Goal: Navigation & Orientation: Go to known website

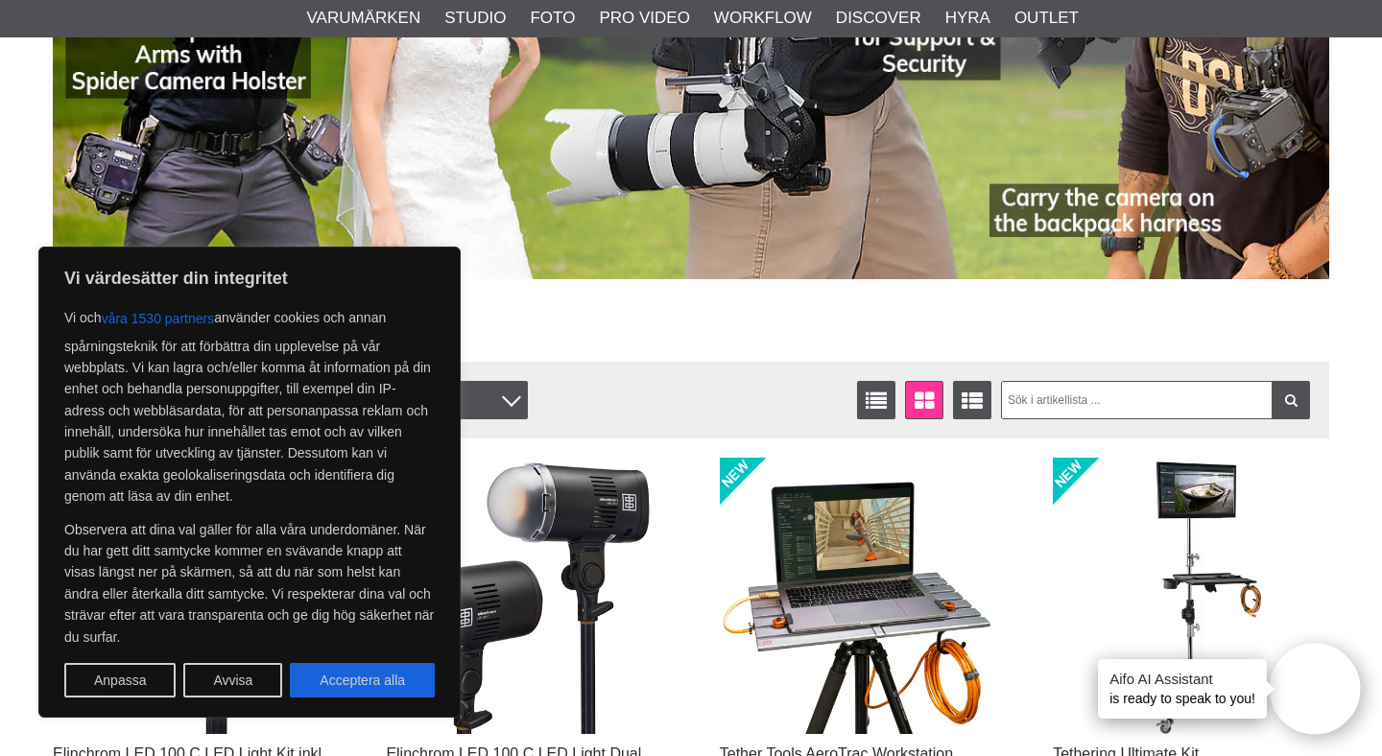
scroll to position [357, 0]
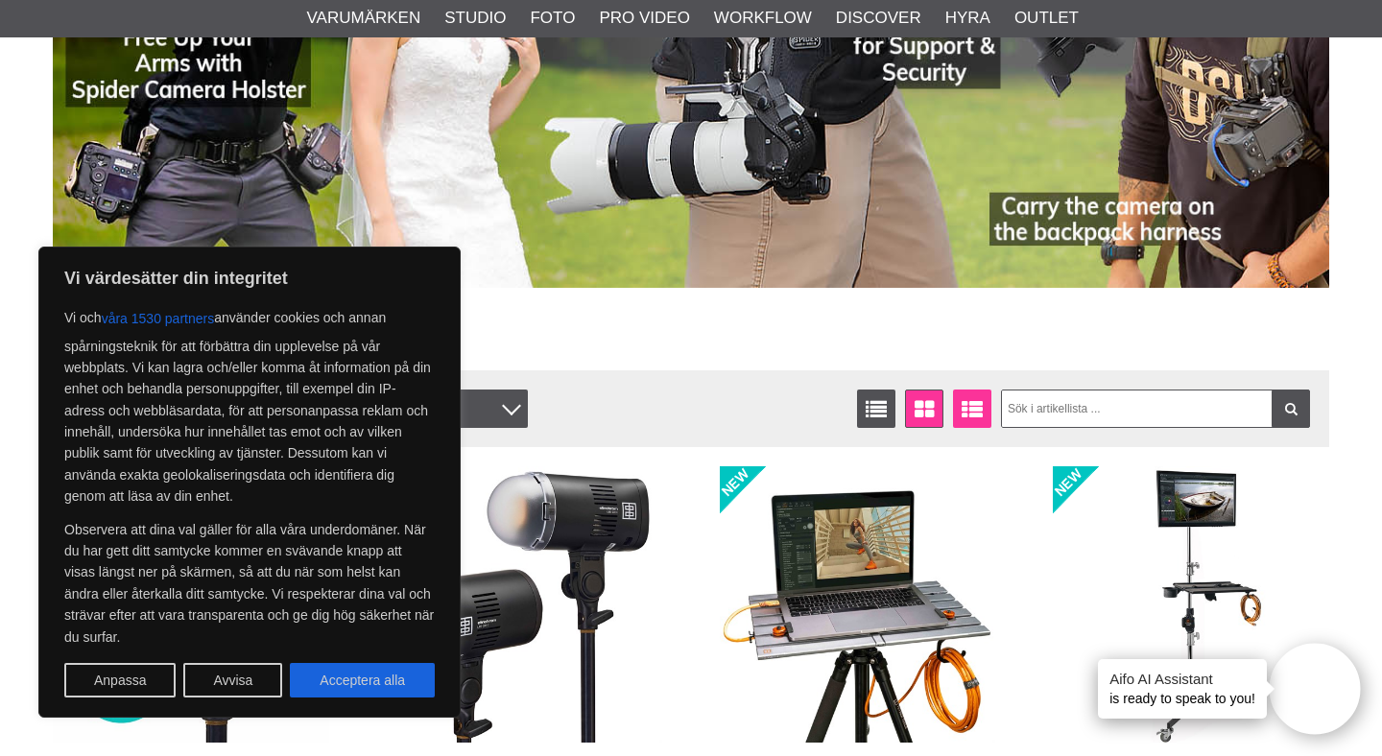
click at [962, 402] on icon at bounding box center [972, 409] width 30 height 21
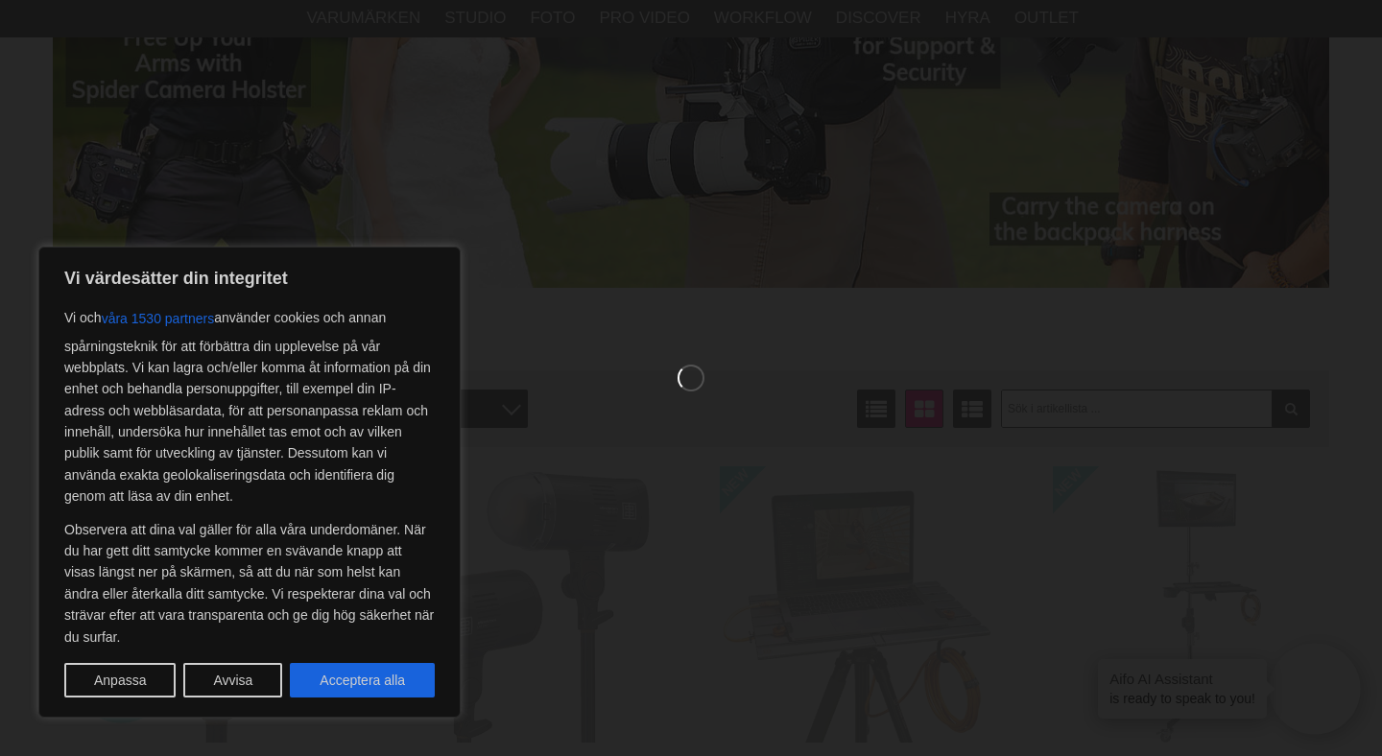
click at [812, 555] on div at bounding box center [691, 378] width 1382 height 756
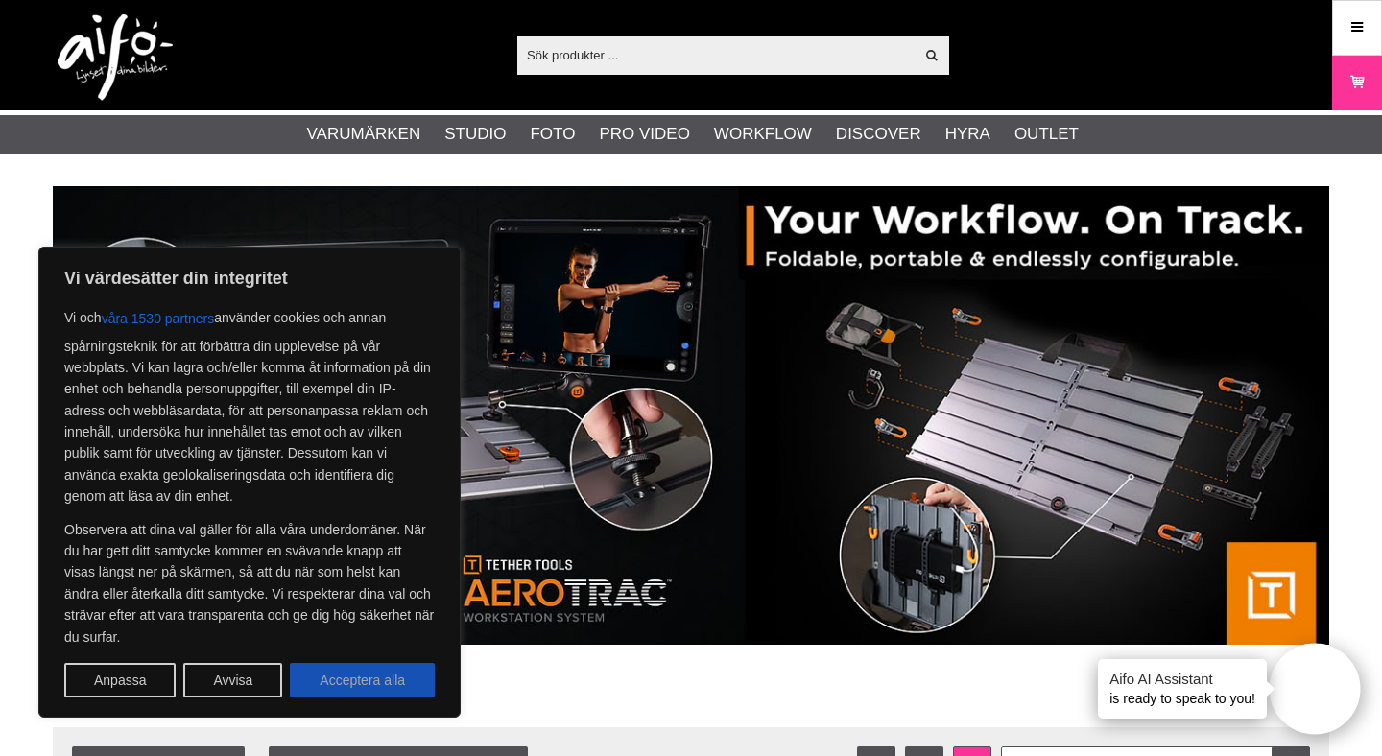
click at [395, 678] on button "Acceptera alla" at bounding box center [362, 680] width 145 height 35
checkbox input "true"
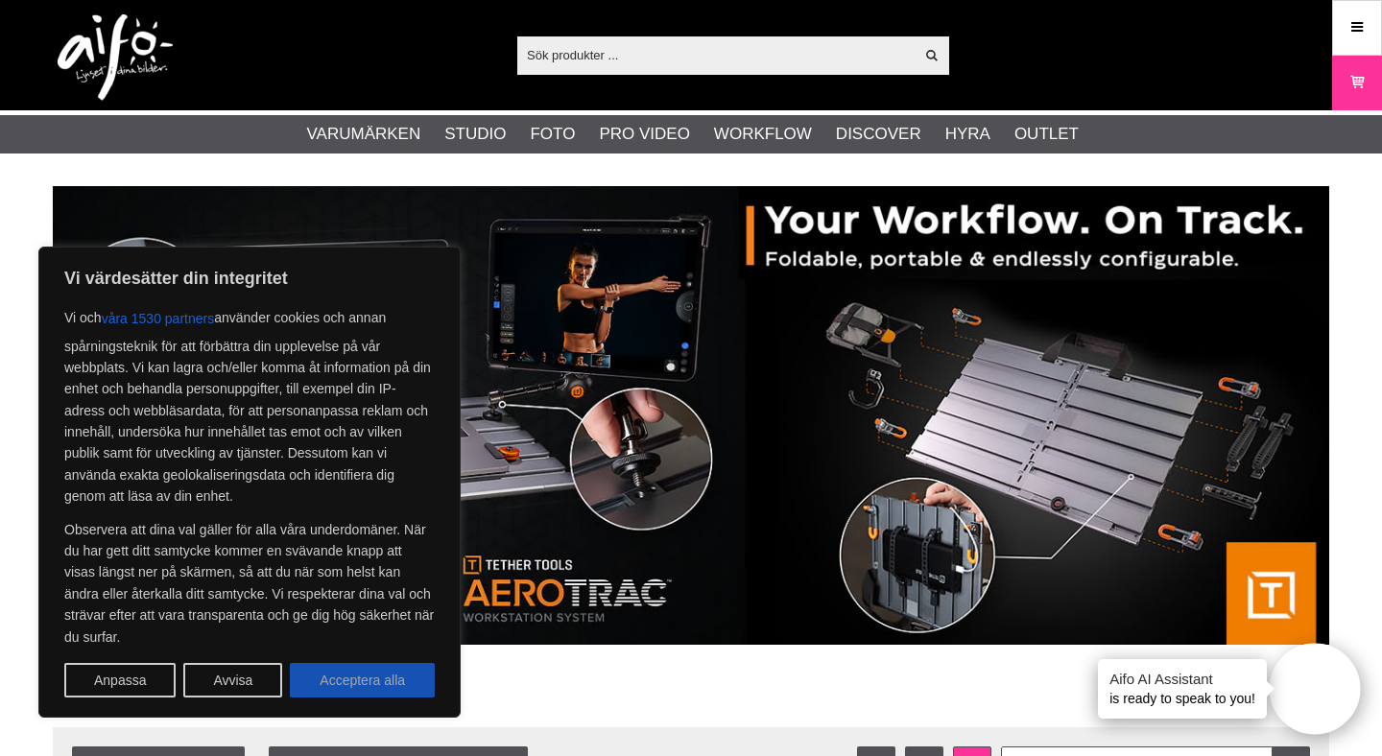
checkbox input "true"
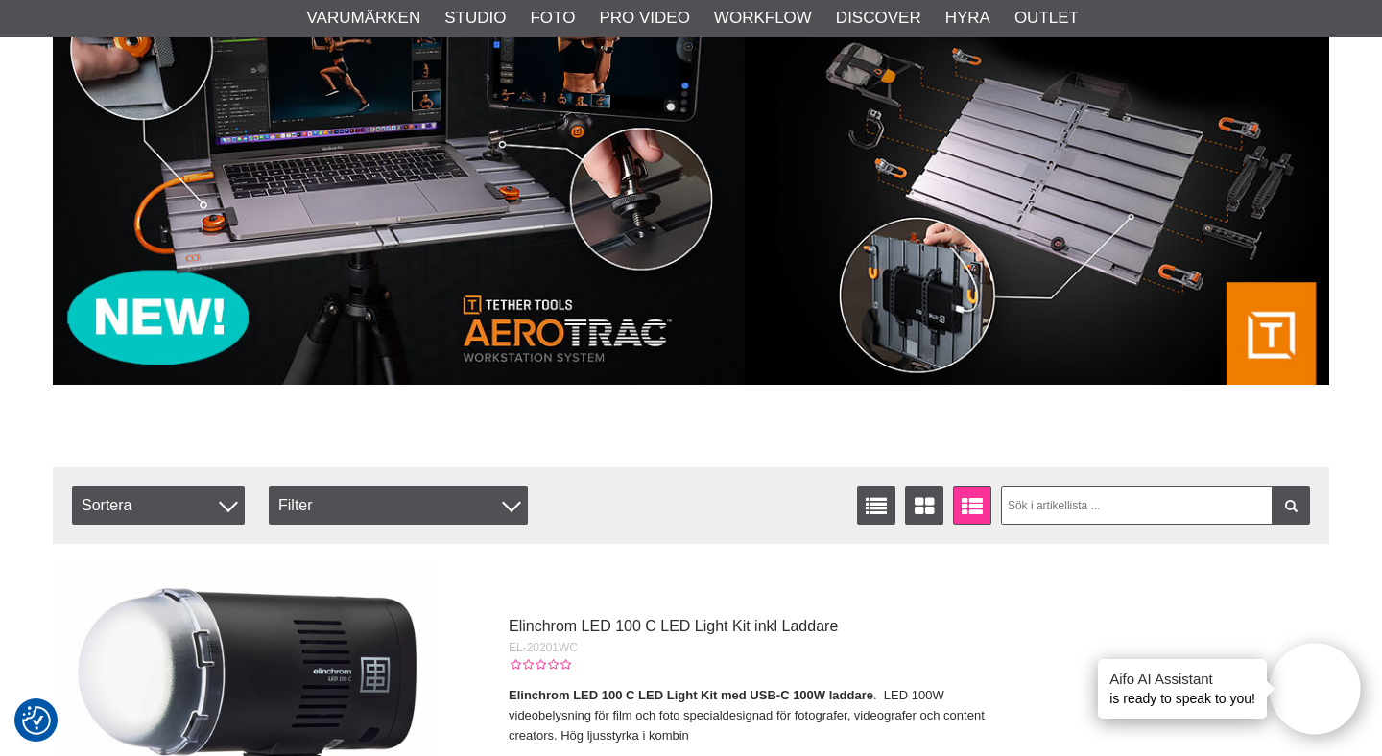
scroll to position [262, 0]
